Goal: Transaction & Acquisition: Purchase product/service

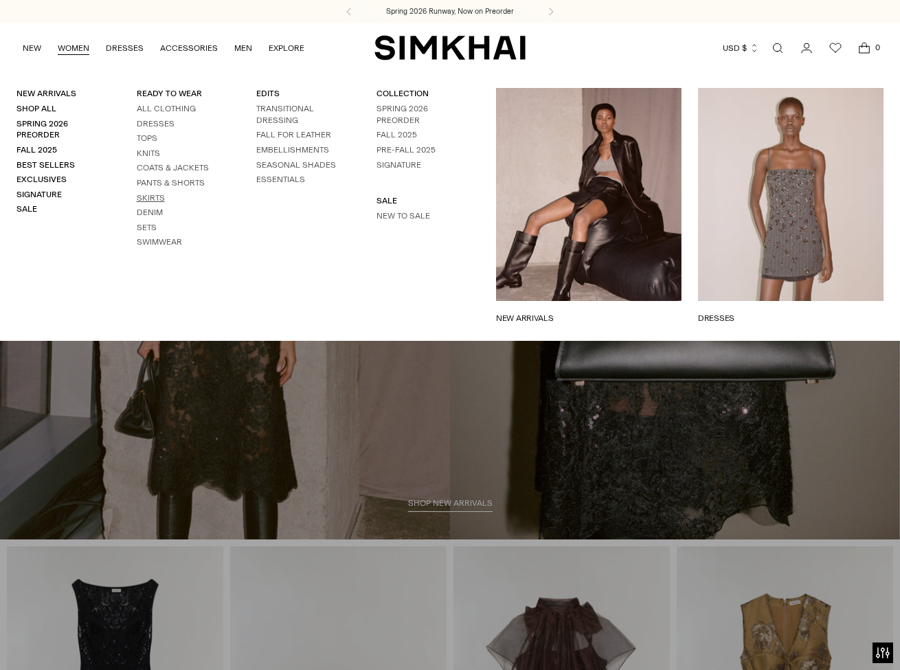
click at [153, 193] on link "Skirts" at bounding box center [151, 198] width 28 height 10
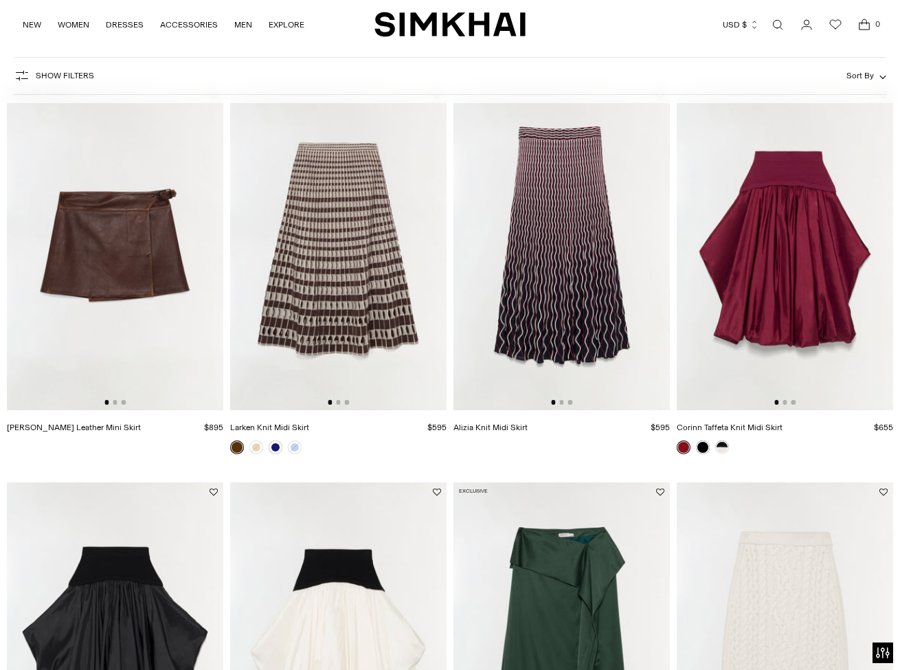
scroll to position [487, 0]
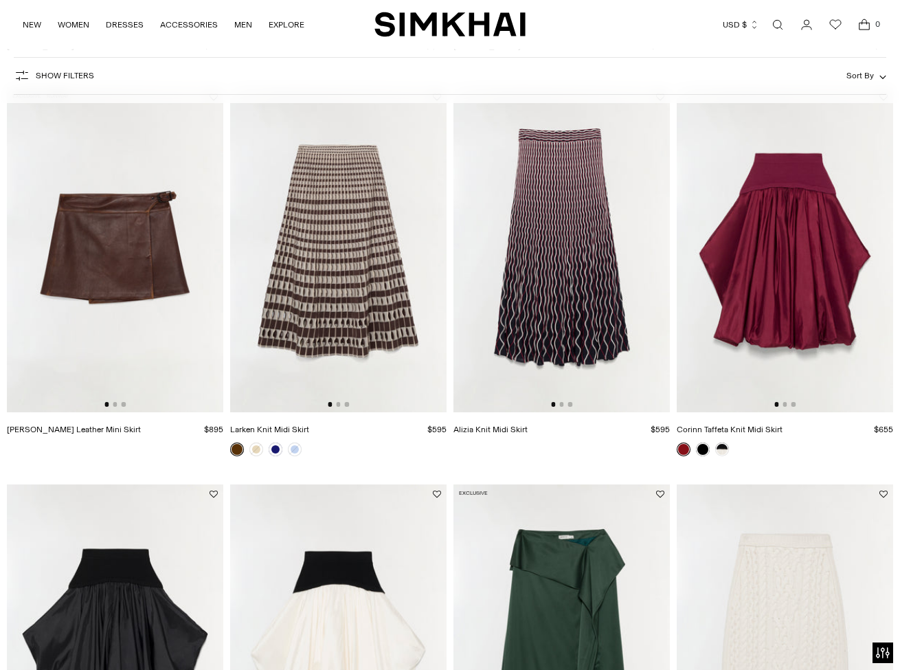
click at [237, 448] on link at bounding box center [237, 449] width 14 height 14
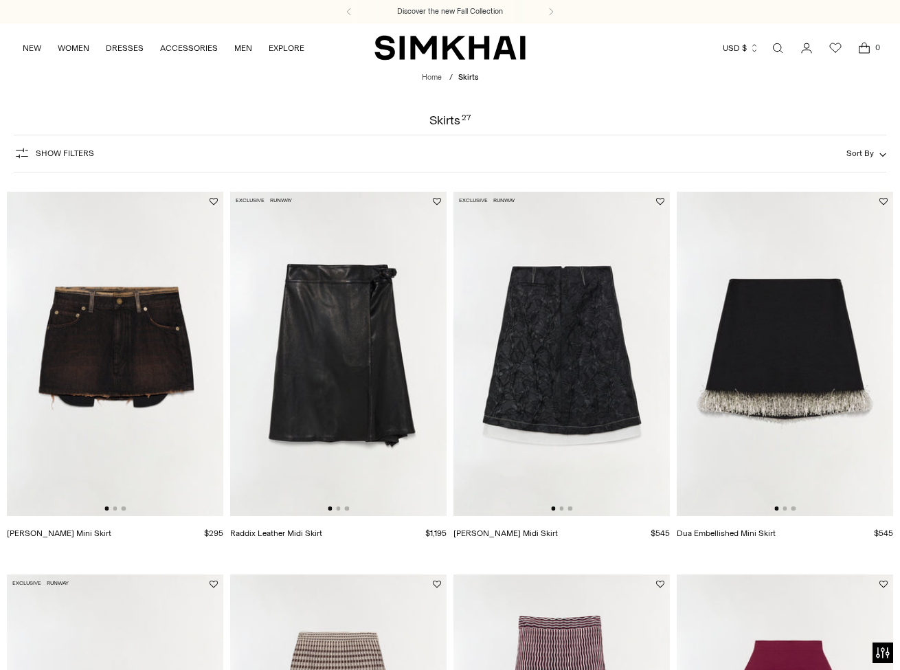
scroll to position [0, 0]
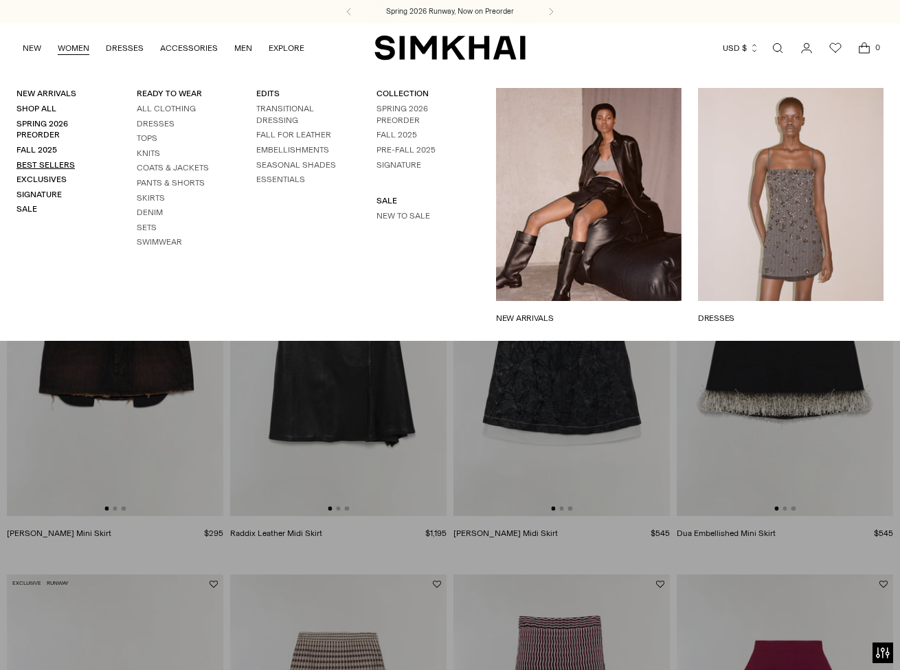
click at [52, 160] on link "Best Sellers" at bounding box center [45, 165] width 58 height 10
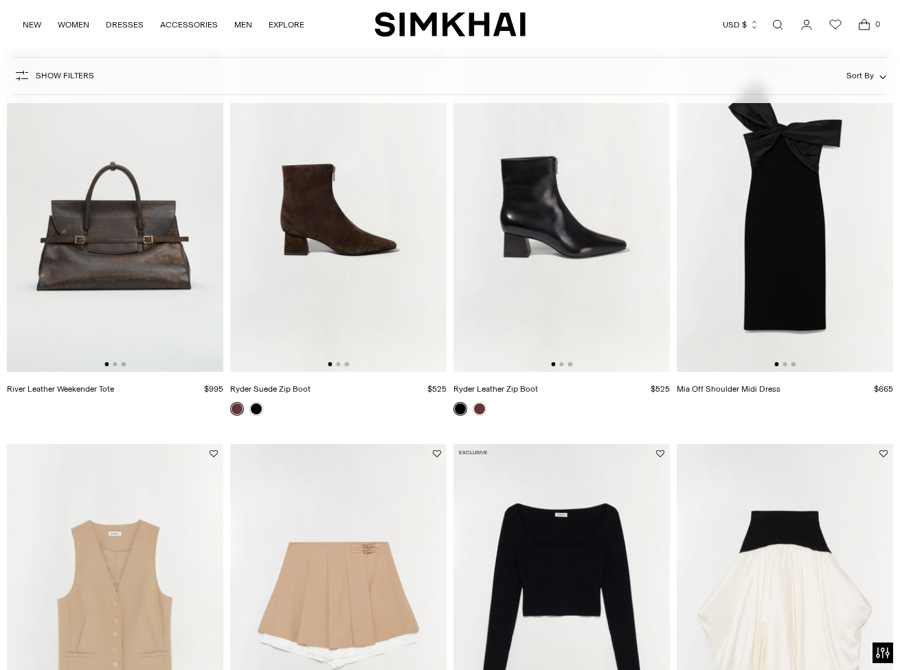
scroll to position [1733, 0]
